Goal: Go to known website: Go to known website

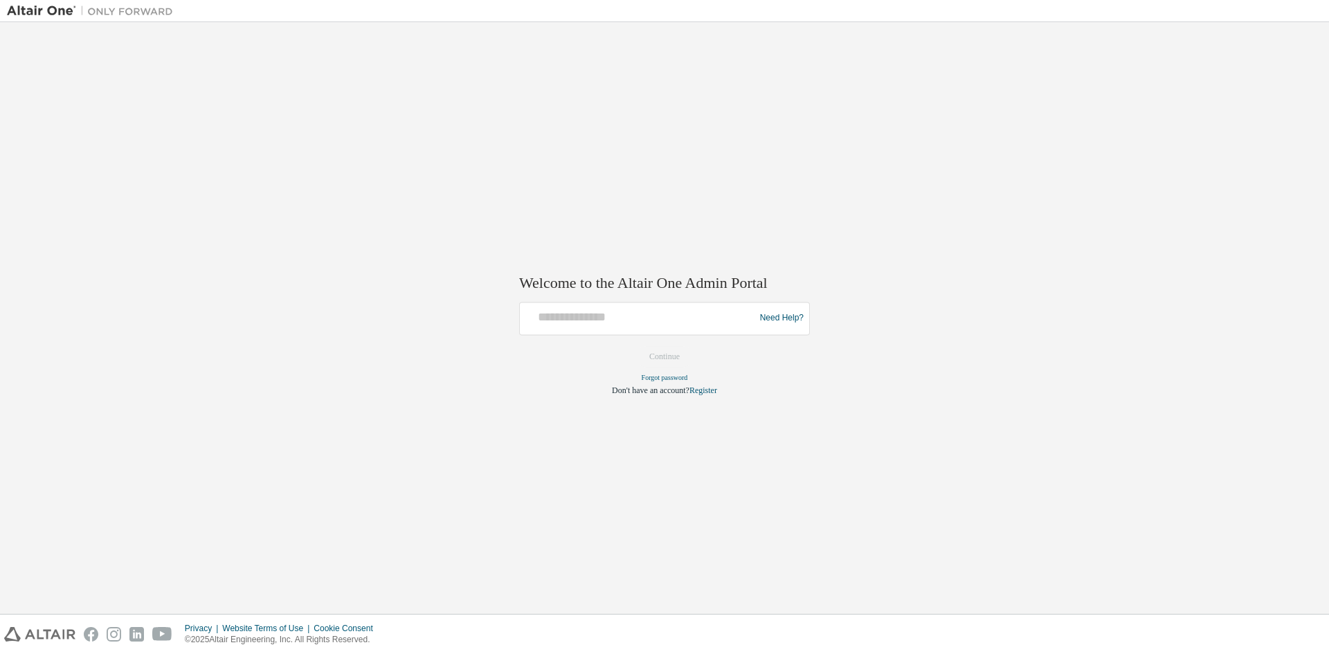
click at [652, 328] on div at bounding box center [639, 318] width 228 height 26
click at [654, 316] on input "text" at bounding box center [639, 315] width 228 height 20
type input "**********"
click at [648, 359] on button "Continue" at bounding box center [665, 356] width 60 height 21
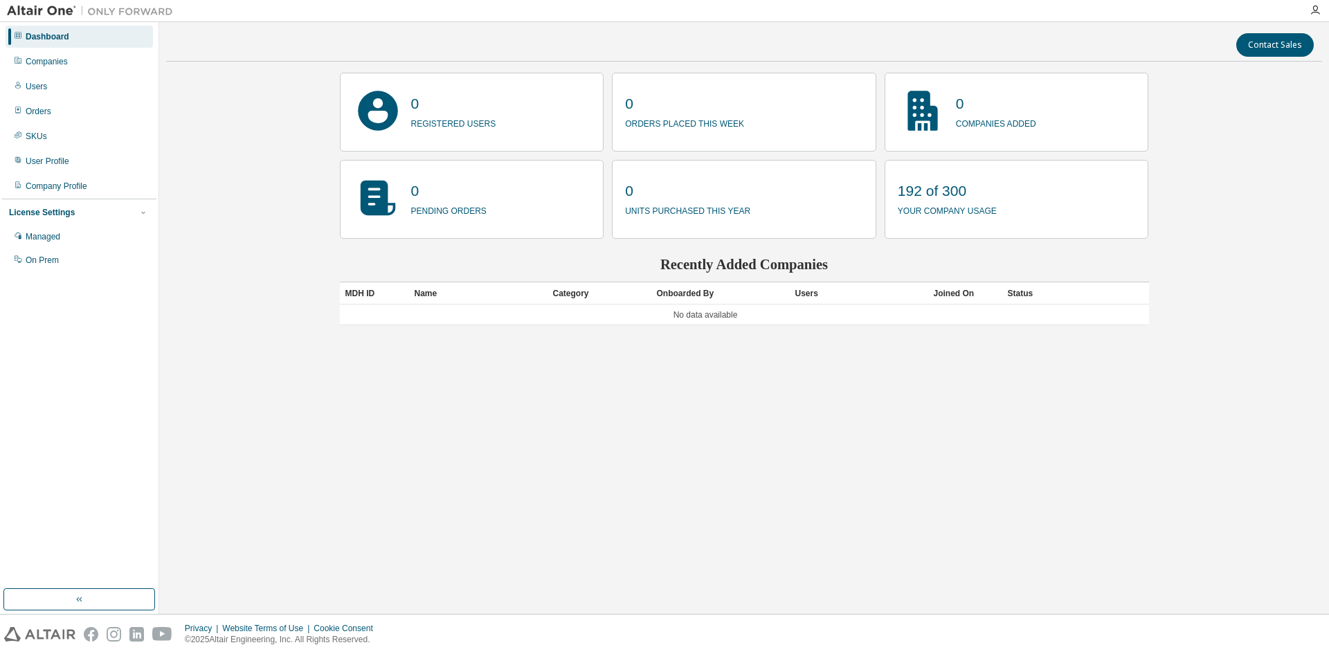
click at [1320, 10] on div at bounding box center [1315, 10] width 28 height 11
click at [1315, 10] on icon "button" at bounding box center [1314, 10] width 11 height 11
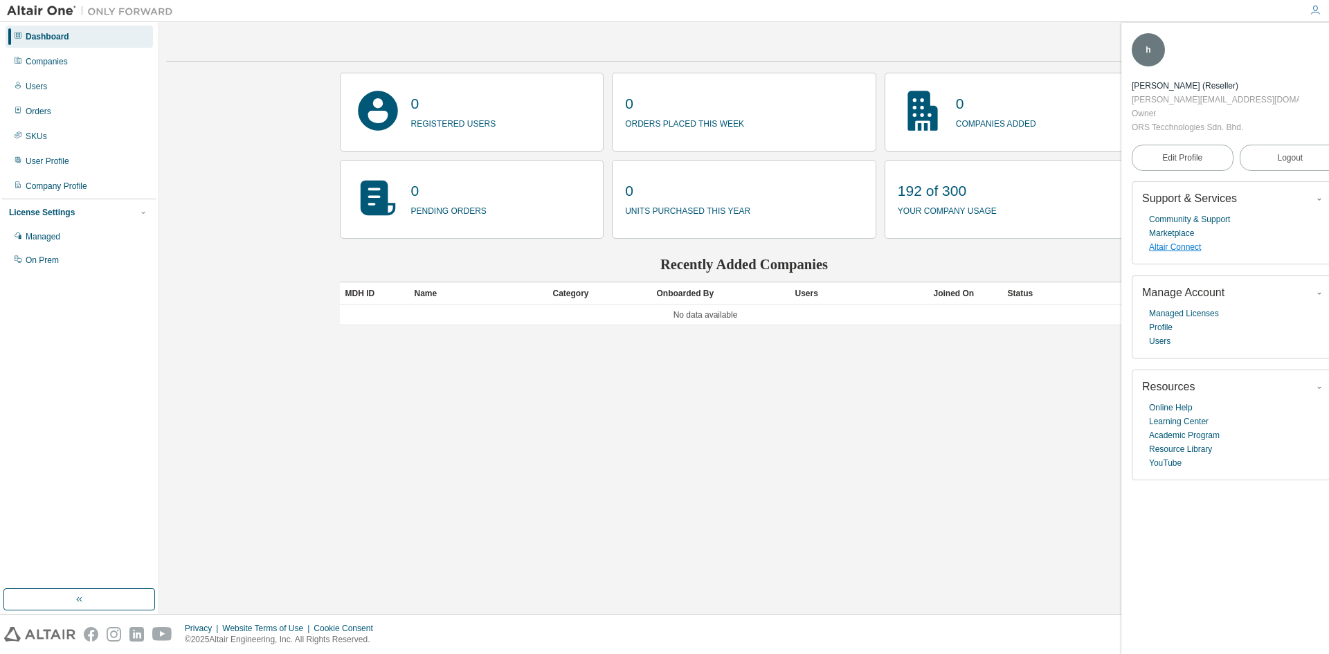
click at [1183, 240] on link "Altair Connect" at bounding box center [1175, 247] width 52 height 14
